Goal: Task Accomplishment & Management: Use online tool/utility

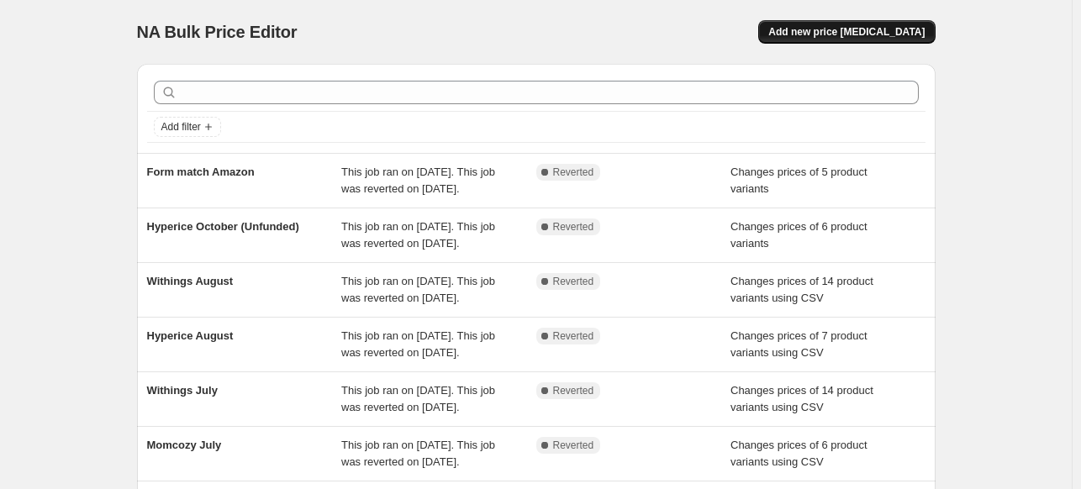
click at [832, 33] on span "Add new price change job" at bounding box center [847, 31] width 156 height 13
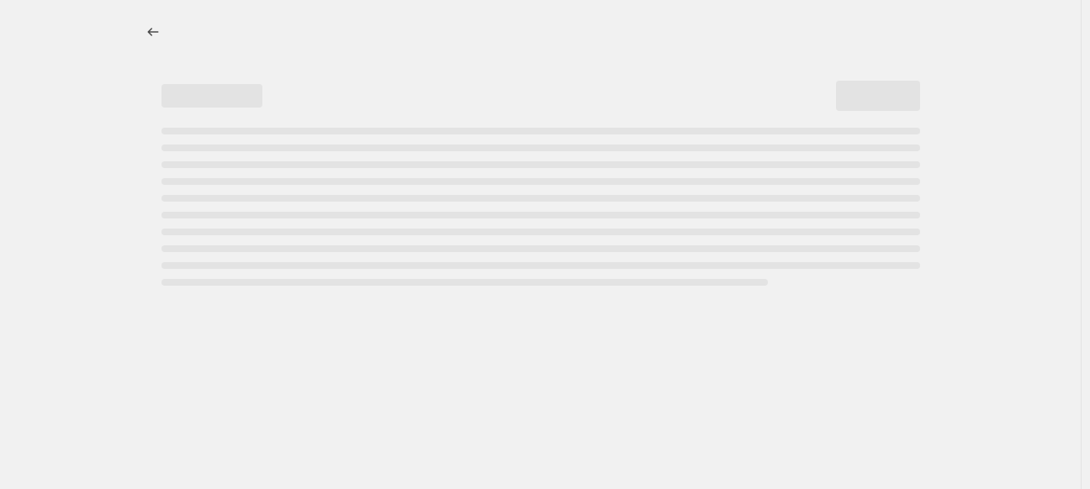
select select "percentage"
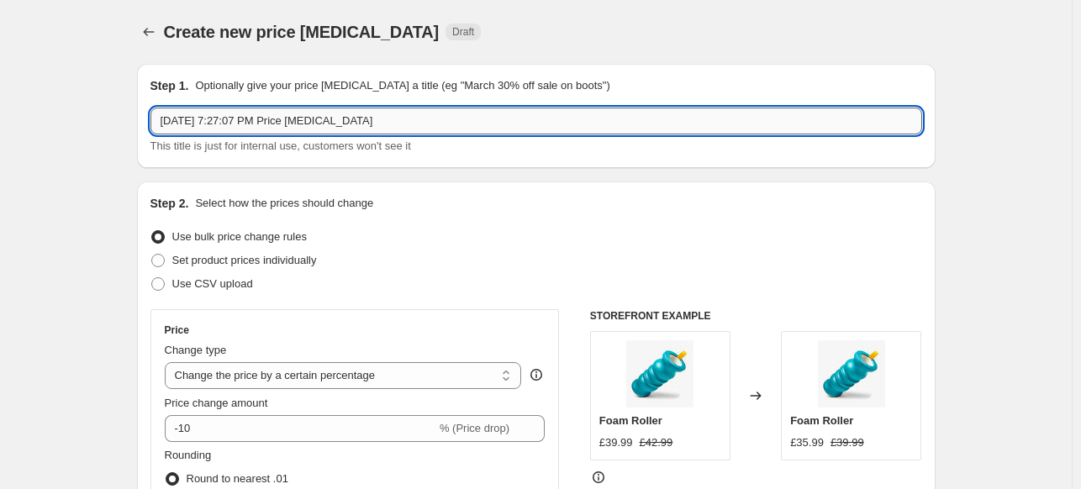
drag, startPoint x: 372, startPoint y: 127, endPoint x: 157, endPoint y: 112, distance: 215.0
click at [157, 112] on input "Oct 9, 2025, 7:27:07 PM Price change job" at bounding box center [537, 121] width 772 height 27
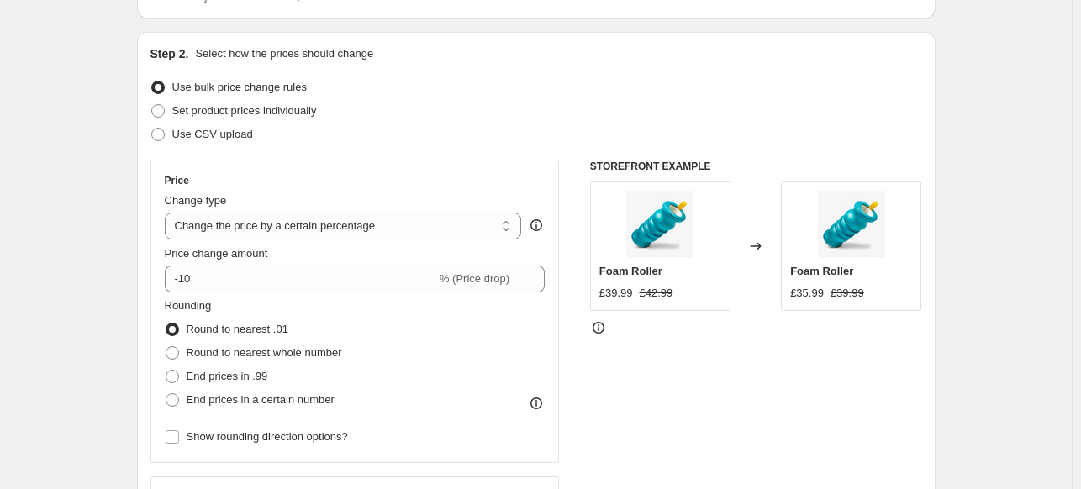
scroll to position [168, 0]
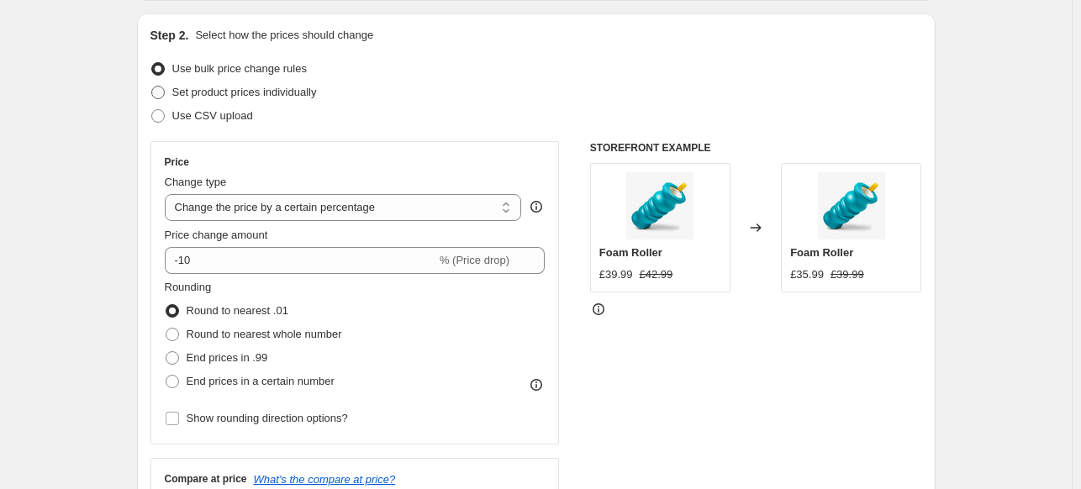
type input "Momcozy October 9"
click at [252, 97] on span "Set product prices individually" at bounding box center [244, 92] width 145 height 13
click at [152, 87] on input "Set product prices individually" at bounding box center [151, 86] width 1 height 1
radio input "true"
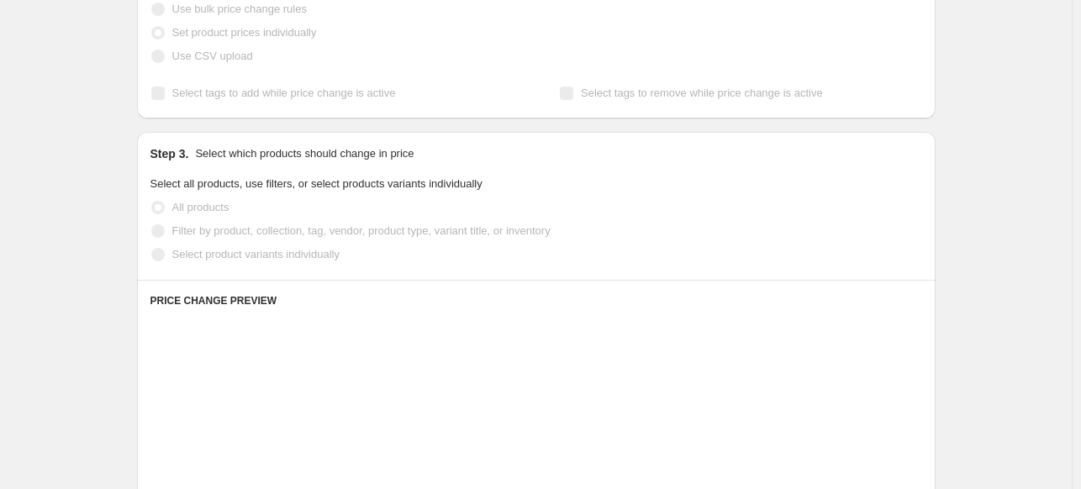
scroll to position [336, 0]
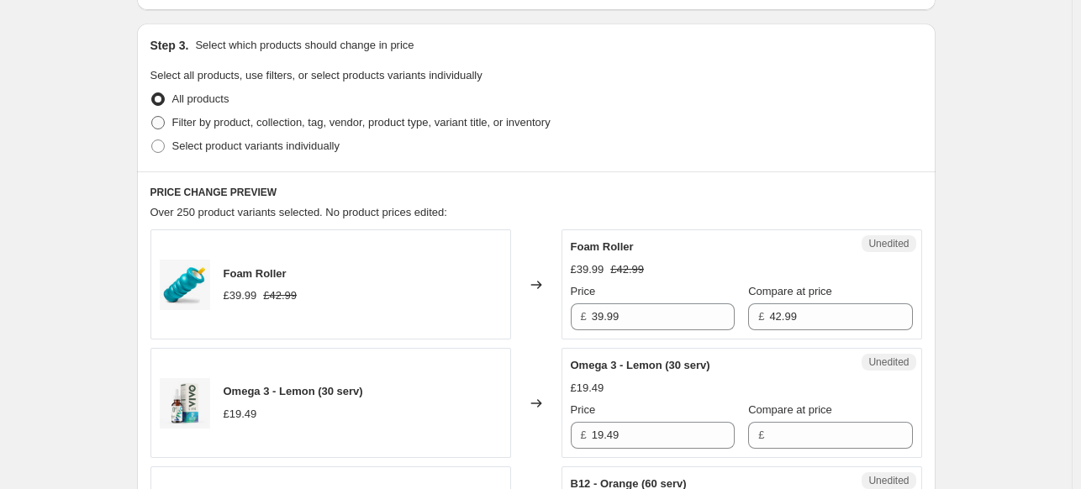
click at [257, 127] on span "Filter by product, collection, tag, vendor, product type, variant title, or inv…" at bounding box center [361, 122] width 378 height 13
click at [152, 117] on input "Filter by product, collection, tag, vendor, product type, variant title, or inv…" at bounding box center [151, 116] width 1 height 1
radio input "true"
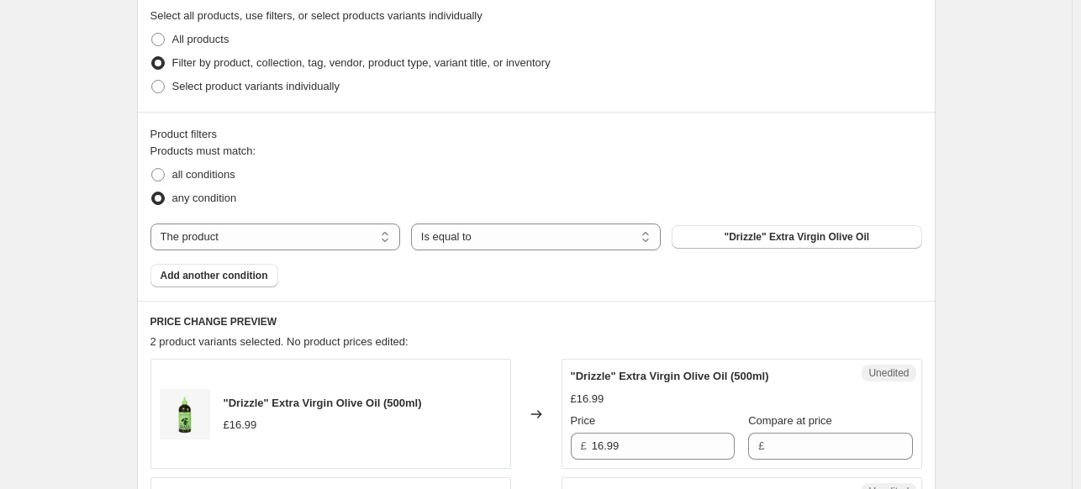
scroll to position [420, 0]
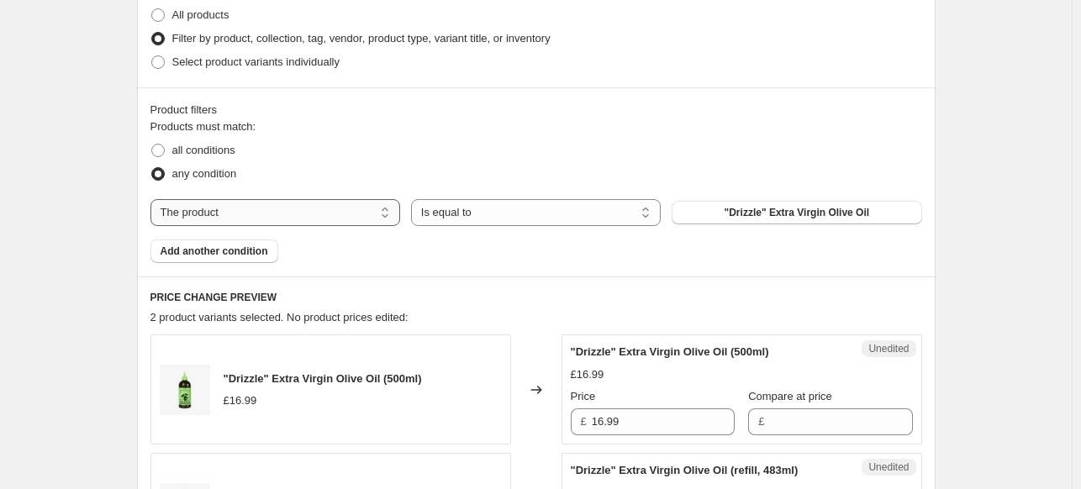
click at [373, 207] on select "The product The product's collection The product's tag The product's vendor The…" at bounding box center [276, 212] width 250 height 27
select select "vendor"
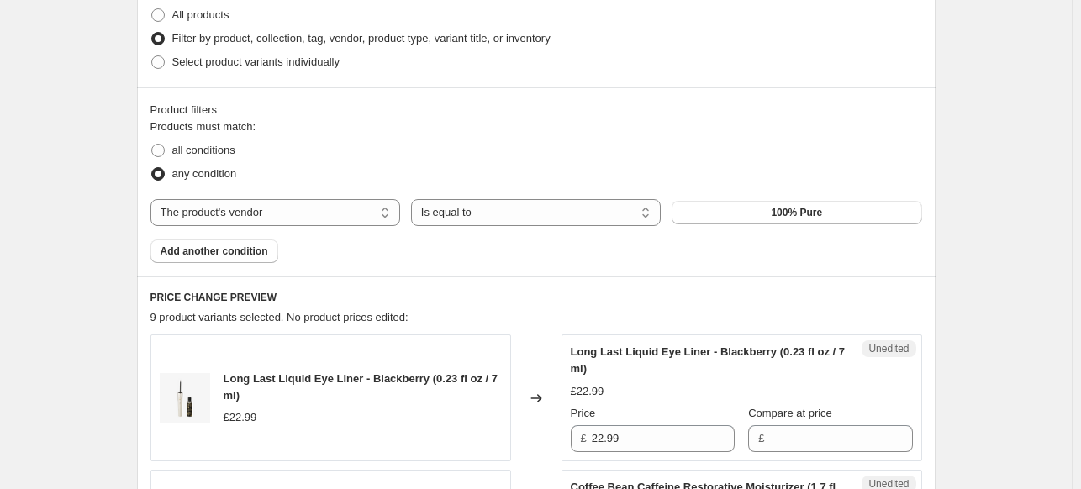
click at [766, 213] on button "100% Pure" at bounding box center [797, 213] width 250 height 24
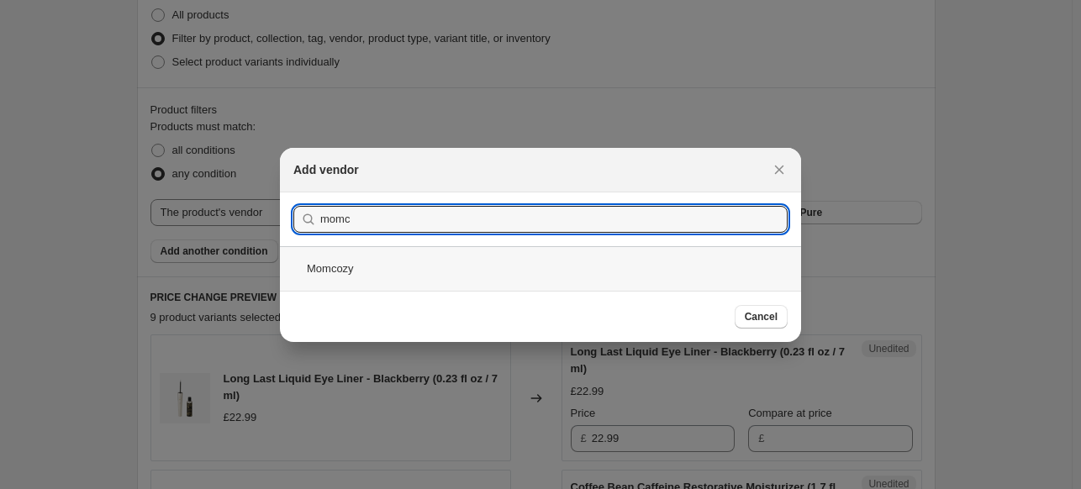
type input "momc"
click at [357, 262] on div "Momcozy" at bounding box center [540, 268] width 521 height 45
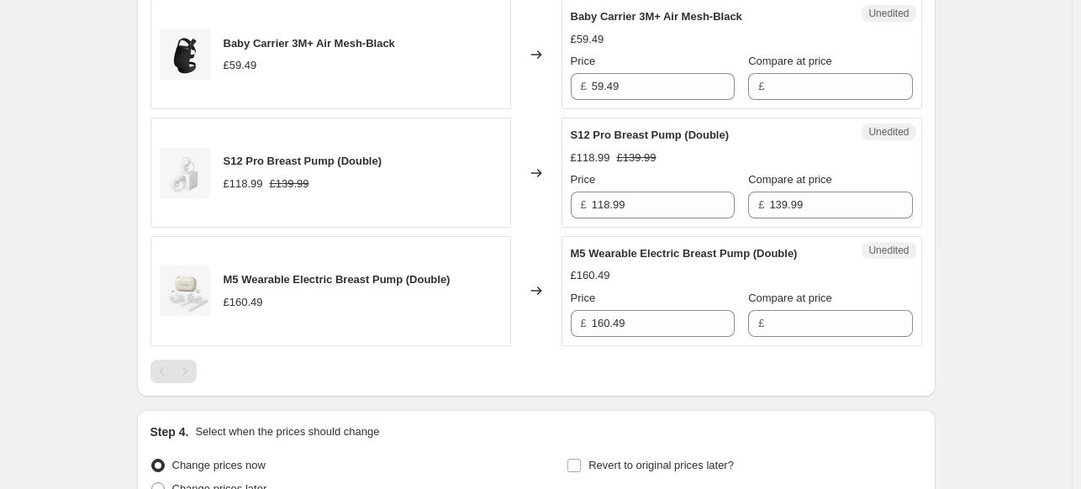
scroll to position [1850, 0]
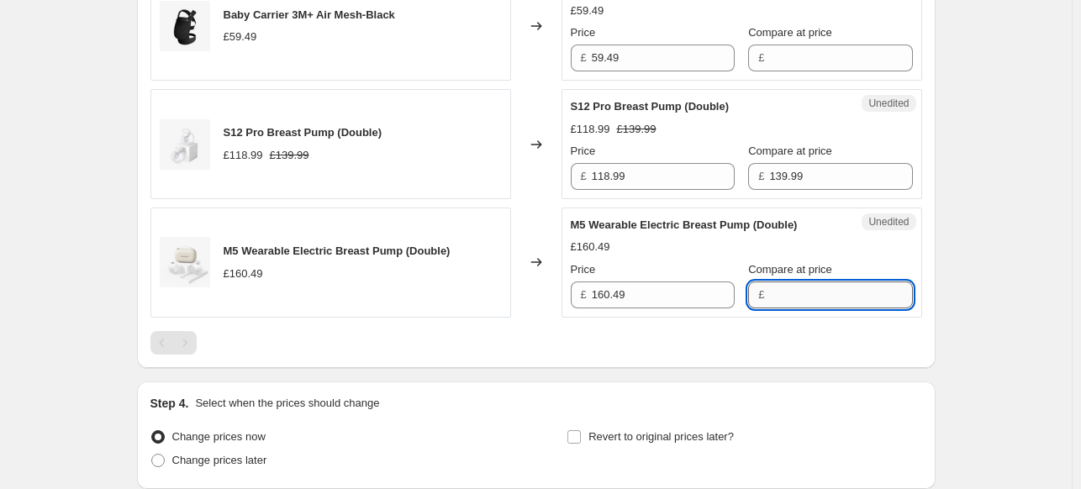
click at [769, 301] on input "Compare at price" at bounding box center [840, 295] width 143 height 27
paste input "£179.99"
type input "£179.99"
click at [605, 297] on input "160.49" at bounding box center [663, 295] width 143 height 27
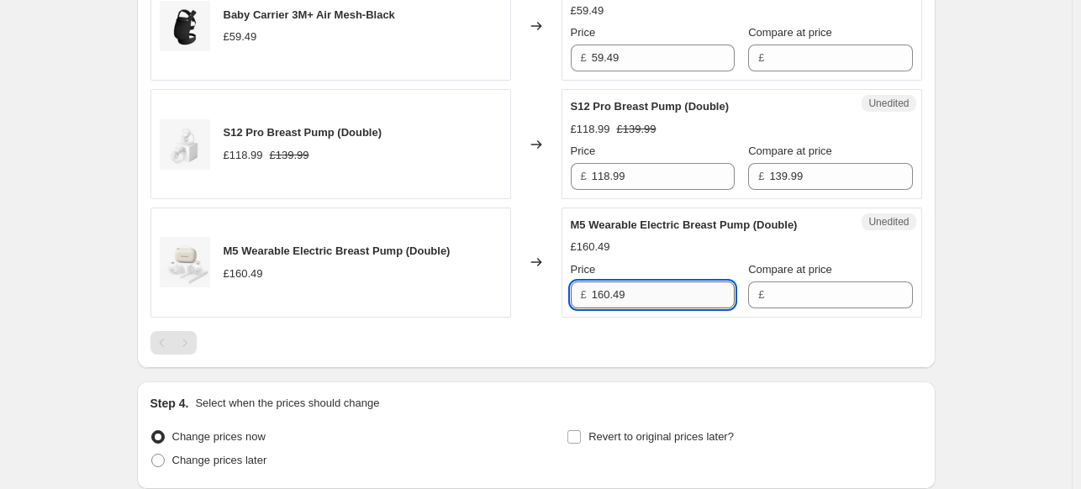
click at [605, 297] on input "160.49" at bounding box center [663, 295] width 143 height 27
paste input "£143.99"
click at [772, 295] on input "Compare at price" at bounding box center [840, 295] width 143 height 27
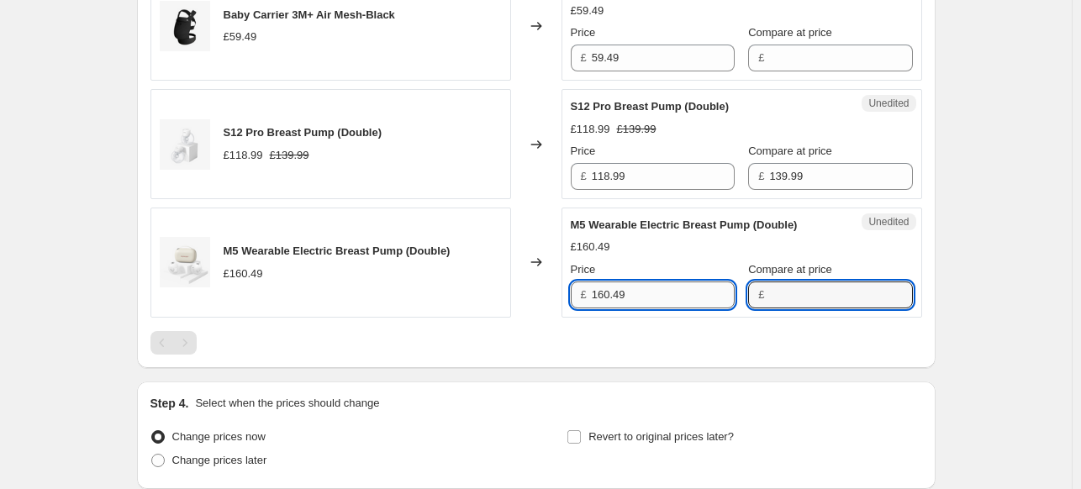
click at [640, 282] on input "160.49" at bounding box center [663, 295] width 143 height 27
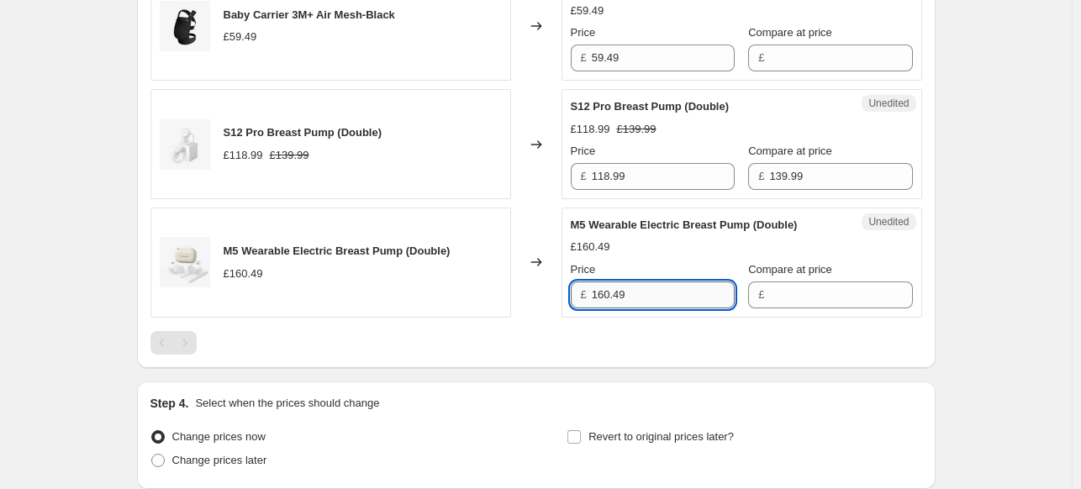
click at [640, 282] on input "160.49" at bounding box center [663, 295] width 143 height 27
paste input "£143.99"
click at [671, 300] on input "£143.99" at bounding box center [663, 295] width 143 height 27
click at [623, 298] on input "£143.99" at bounding box center [663, 295] width 143 height 27
click at [637, 347] on div at bounding box center [537, 343] width 772 height 24
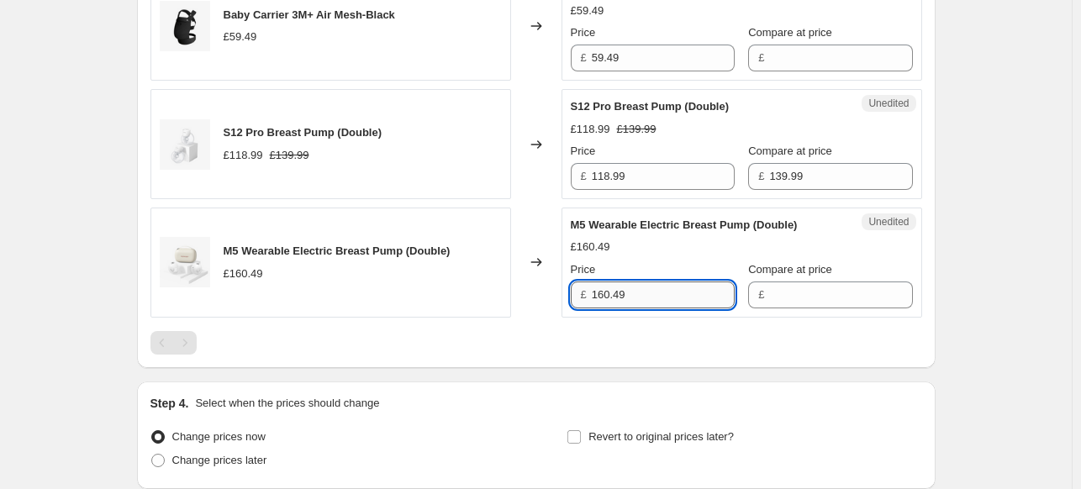
click at [616, 301] on input "160.49" at bounding box center [663, 295] width 143 height 27
type input "143.99"
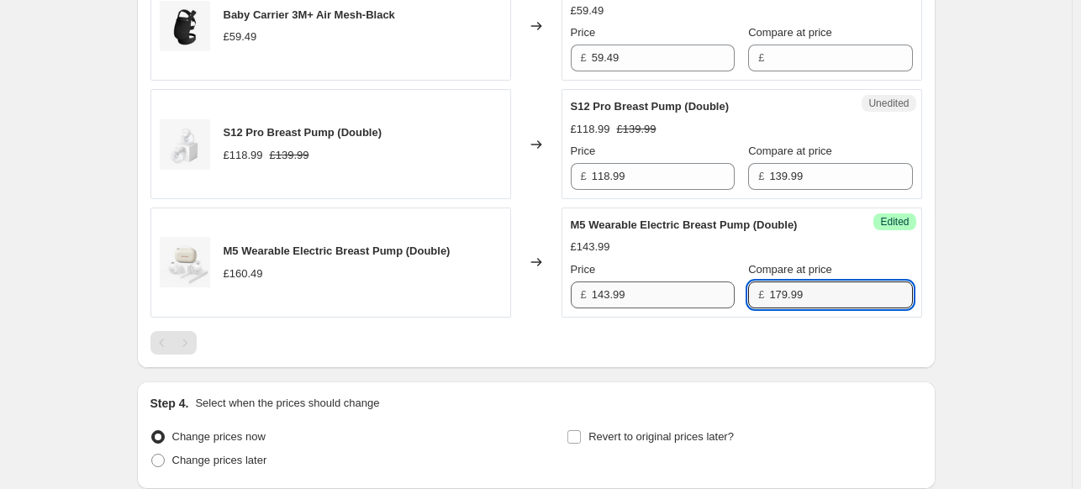
type input "179.99"
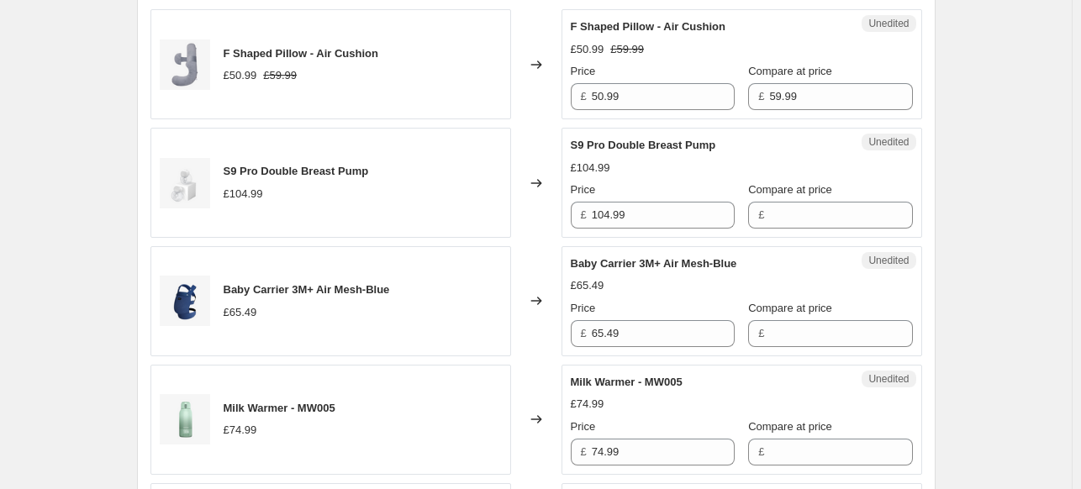
scroll to position [673, 0]
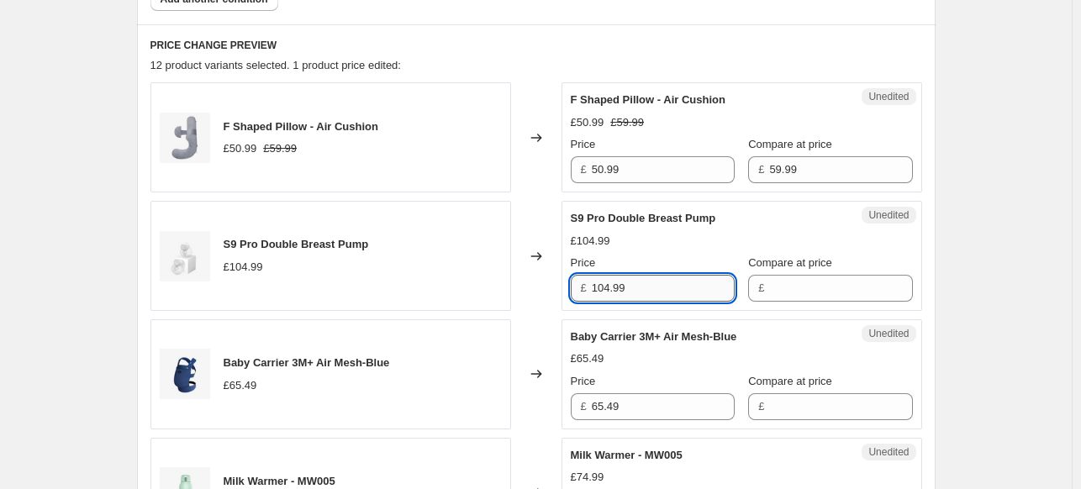
click at [634, 280] on input "104.99" at bounding box center [663, 288] width 143 height 27
click at [623, 286] on input "104.9999" at bounding box center [663, 288] width 143 height 27
type input "101.99"
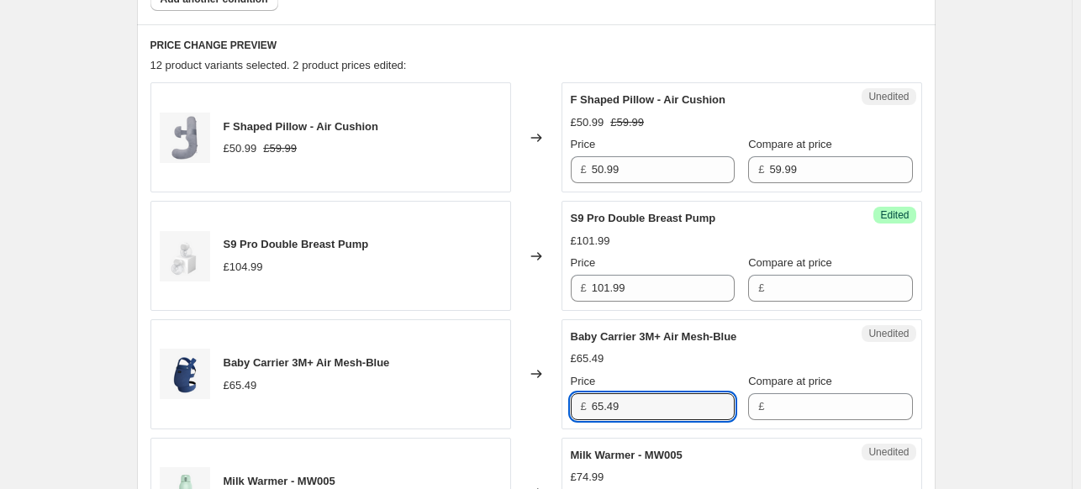
click at [773, 302] on div "Success Edited S9 Pro Double Breast Pump £101.99 Price £ 101.99 Compare at pric…" at bounding box center [742, 256] width 361 height 110
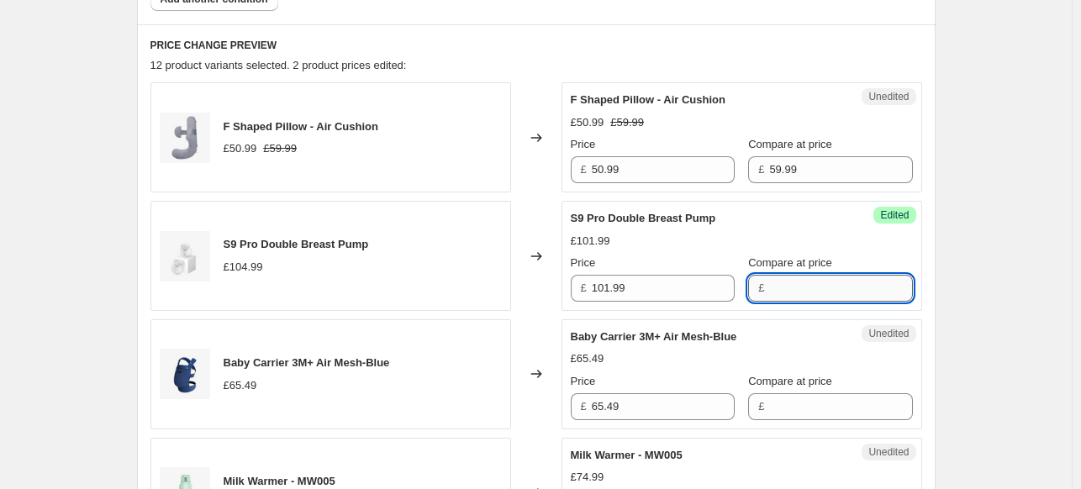
click at [774, 296] on input "Compare at price" at bounding box center [840, 288] width 143 height 27
type input "119.99"
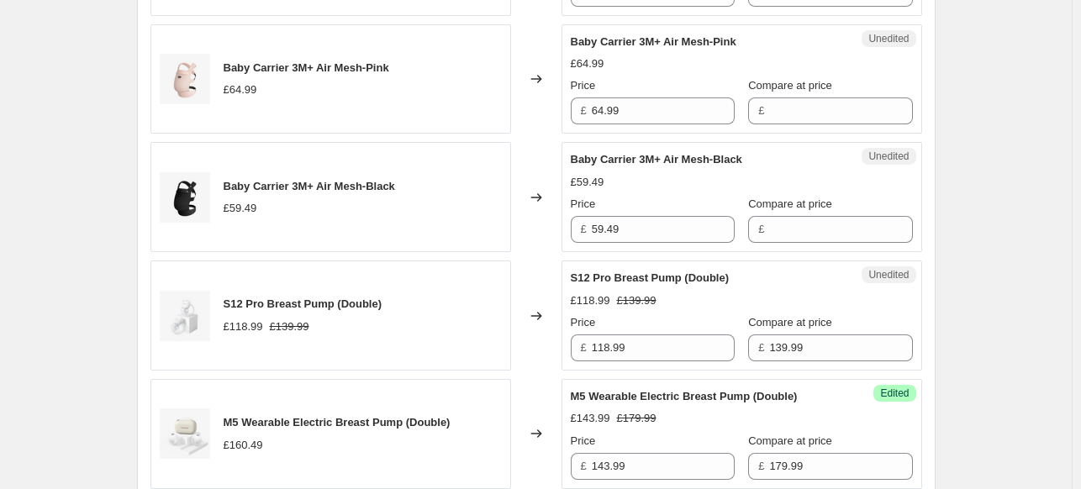
scroll to position [1682, 0]
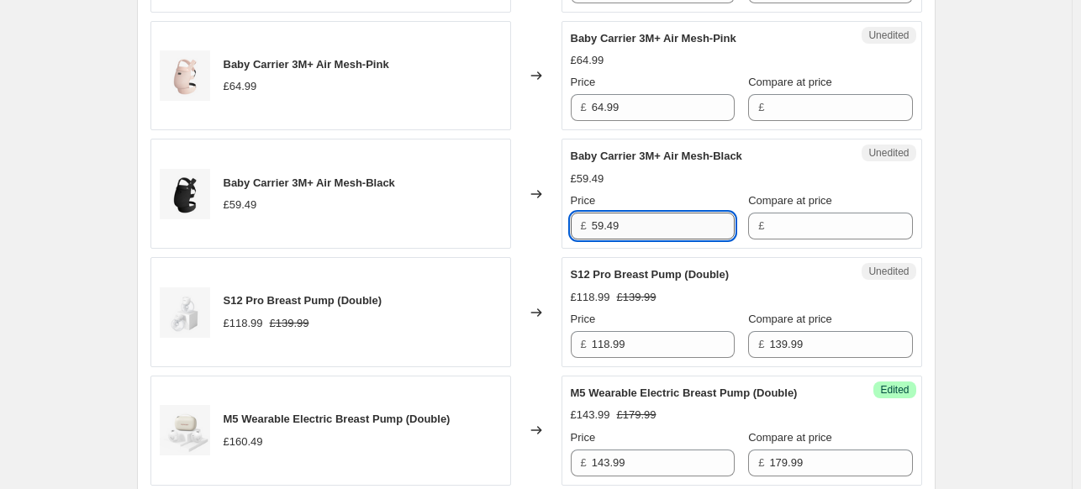
click at [690, 222] on input "59.49" at bounding box center [663, 226] width 143 height 27
type input "53.54"
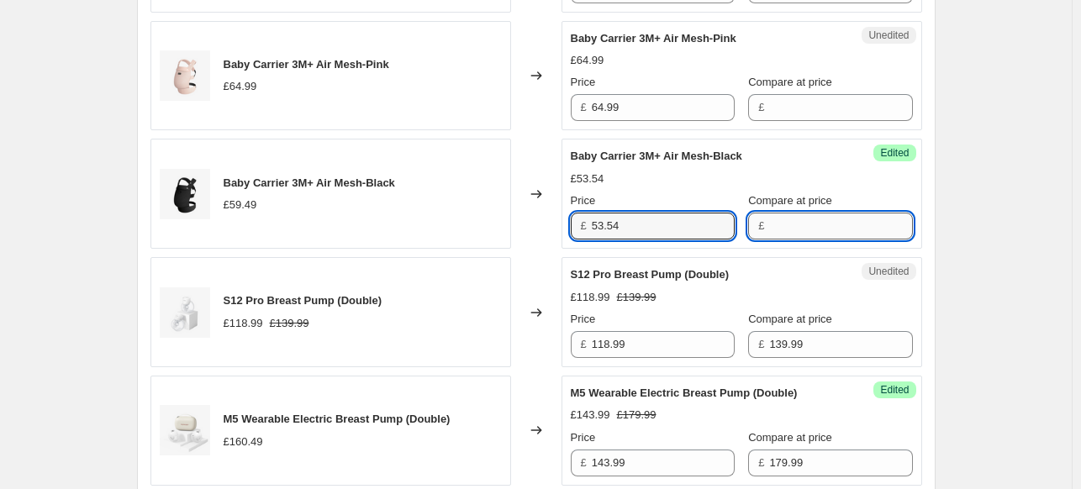
click at [772, 227] on input "Compare at price" at bounding box center [840, 226] width 143 height 27
type input "62.99"
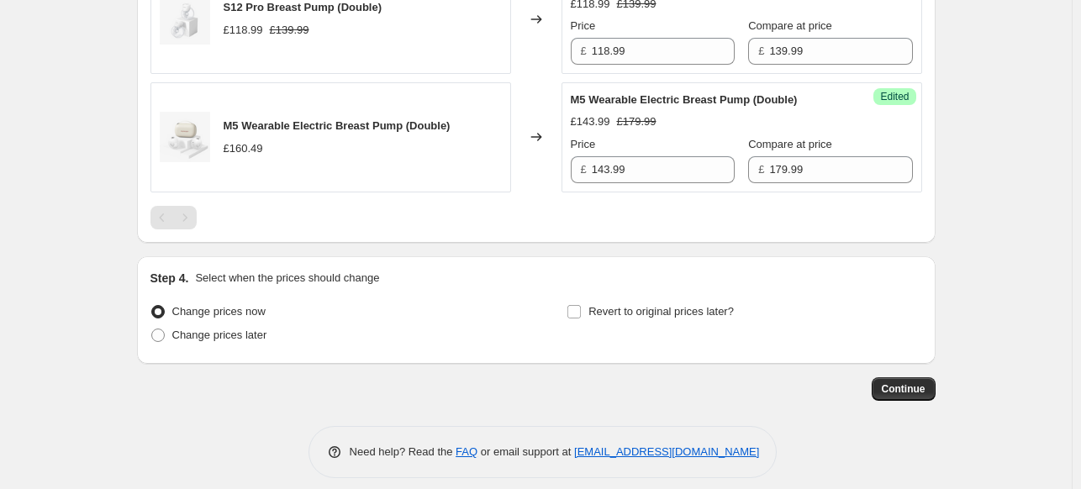
scroll to position [1985, 0]
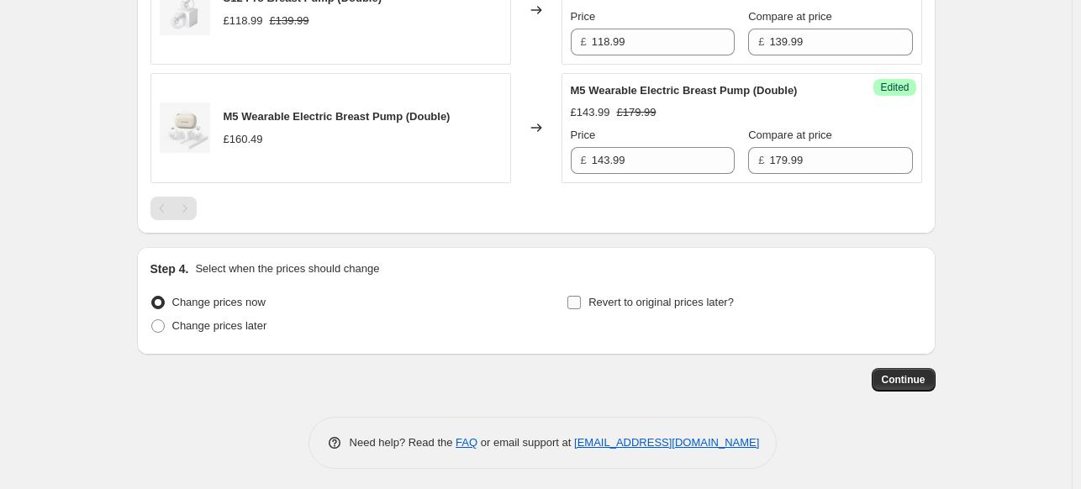
click at [601, 302] on span "Revert to original prices later?" at bounding box center [661, 302] width 145 height 13
click at [581, 302] on input "Revert to original prices later?" at bounding box center [574, 302] width 13 height 13
checkbox input "true"
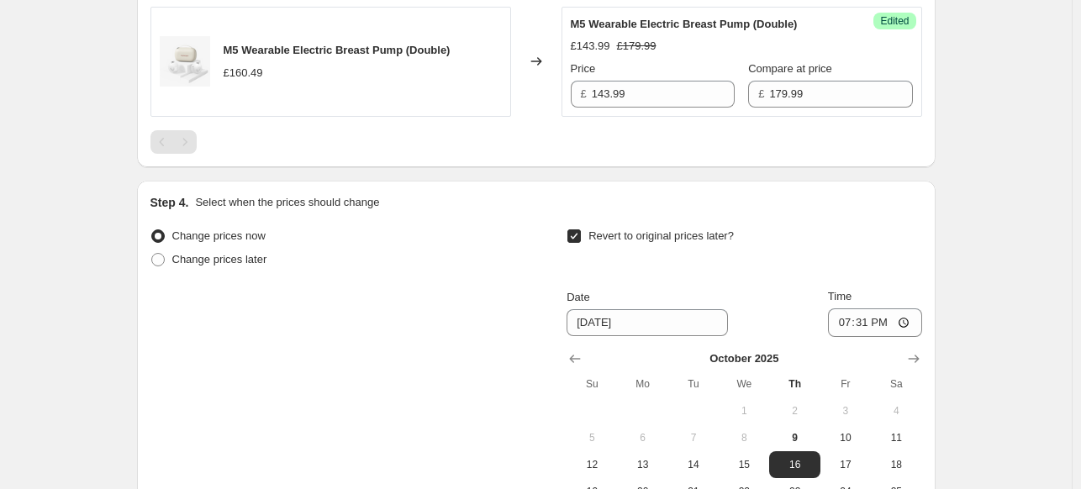
scroll to position [2153, 0]
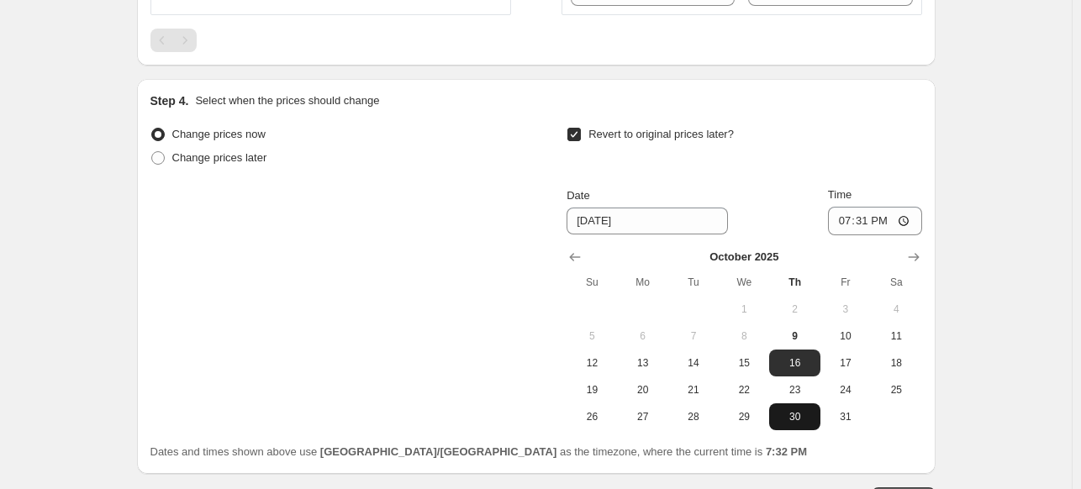
click at [801, 404] on button "30" at bounding box center [794, 417] width 50 height 27
type input "10/30/2025"
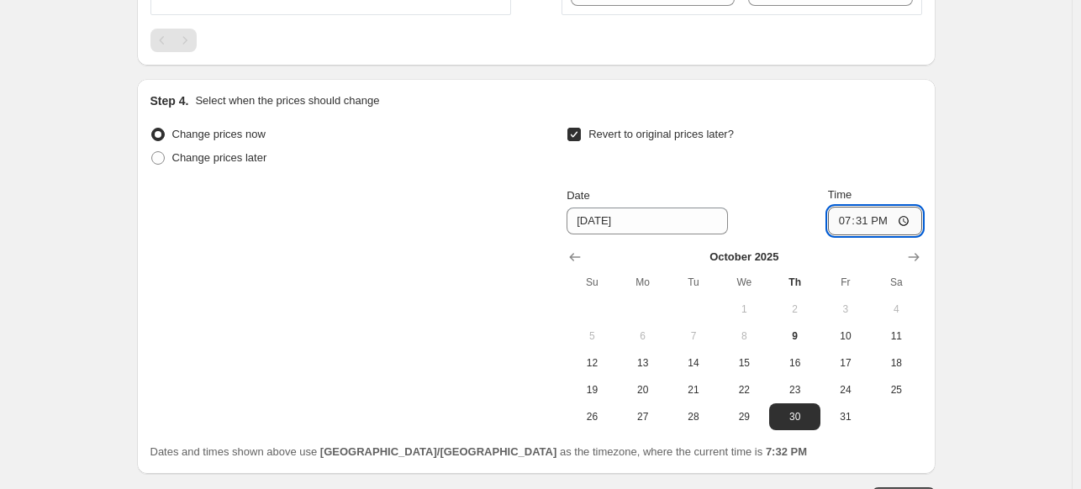
click at [854, 216] on input "19:31" at bounding box center [875, 221] width 94 height 29
type input "07:00"
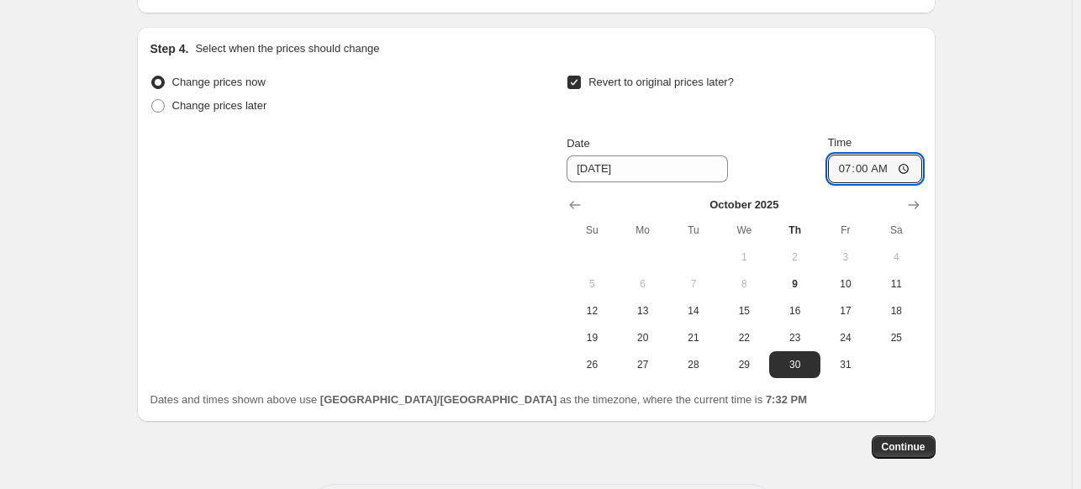
scroll to position [2272, 0]
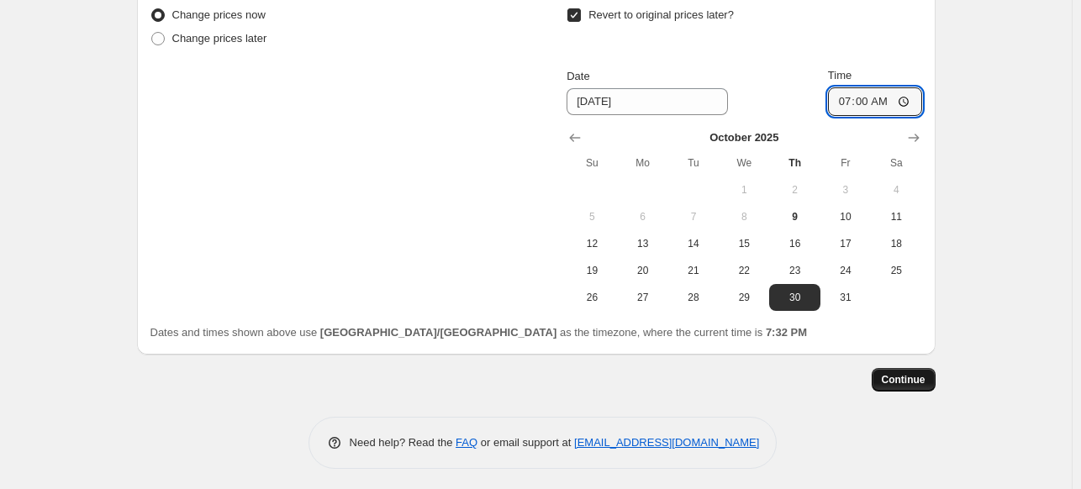
click at [925, 381] on span "Continue" at bounding box center [904, 379] width 44 height 13
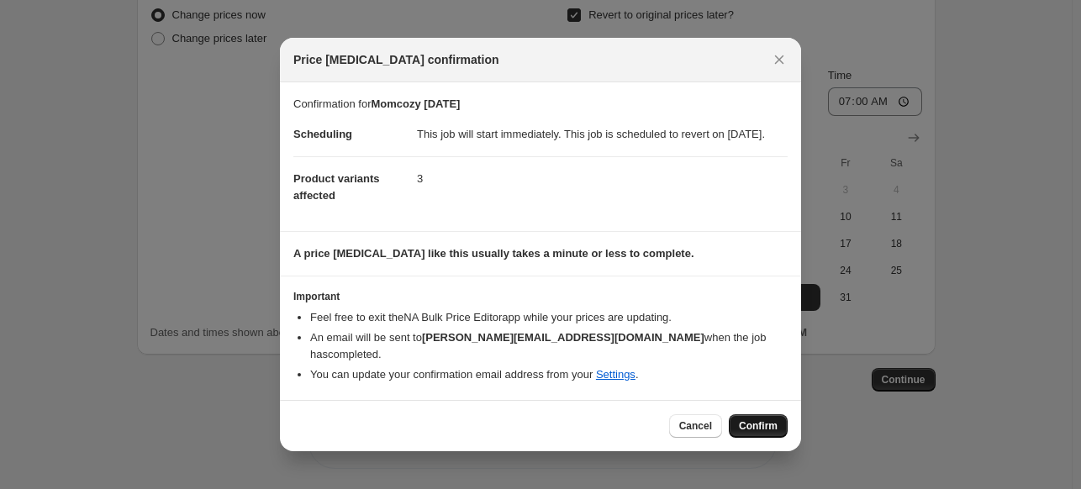
click at [768, 427] on span "Confirm" at bounding box center [758, 426] width 39 height 13
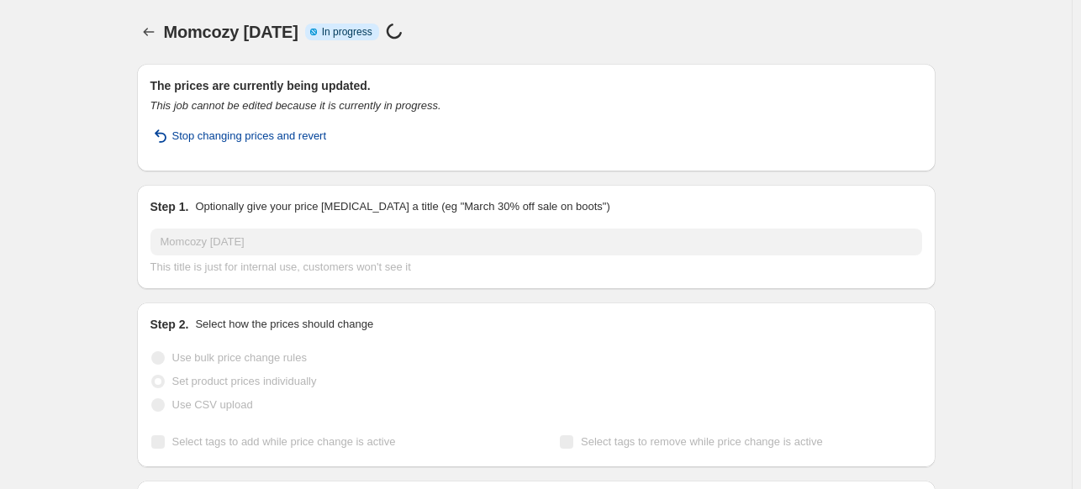
click at [262, 144] on span "Stop changing prices and revert" at bounding box center [249, 136] width 155 height 17
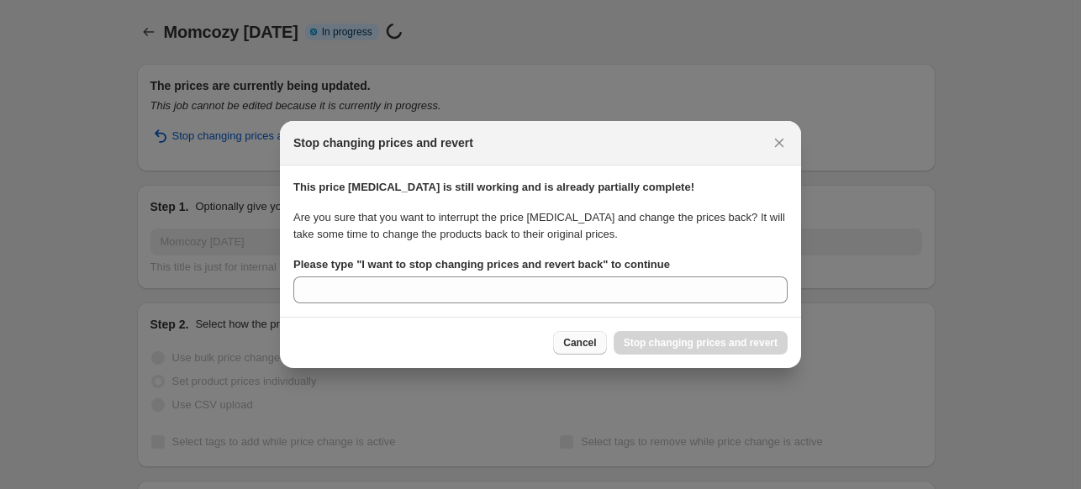
click at [576, 346] on span "Cancel" at bounding box center [579, 342] width 33 height 13
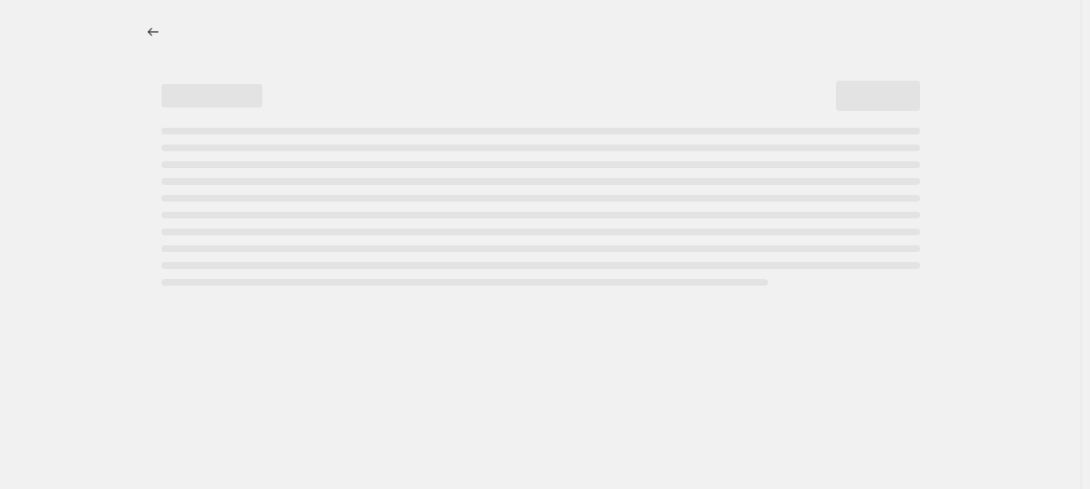
select select "vendor"
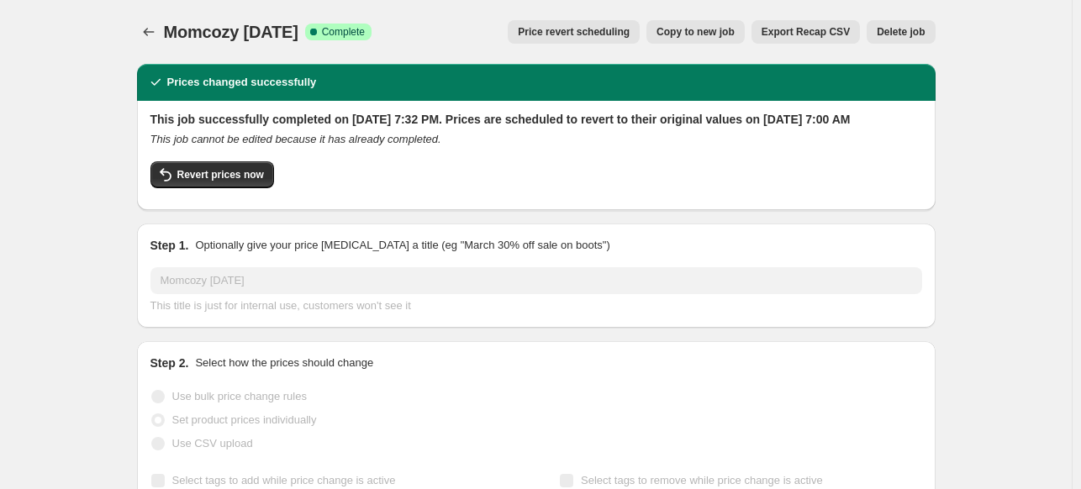
scroll to position [589, 0]
